Goal: Check status: Check status

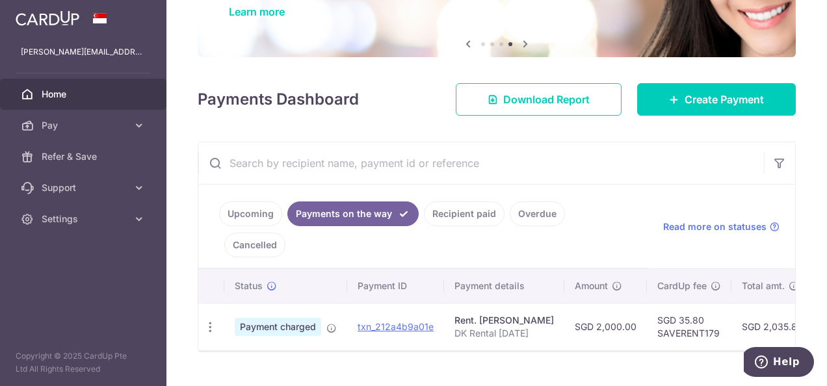
click at [246, 215] on link "Upcoming" at bounding box center [250, 214] width 63 height 25
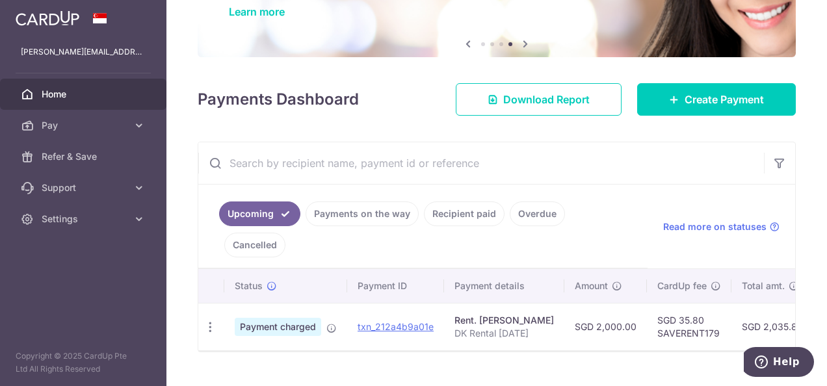
click at [257, 217] on link "Upcoming" at bounding box center [259, 214] width 81 height 25
